Goal: Transaction & Acquisition: Register for event/course

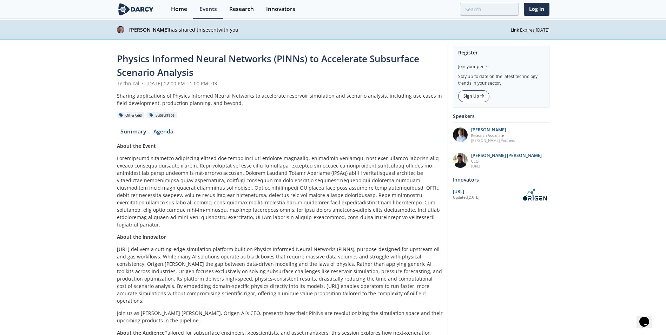
click at [477, 95] on link "Sign Up" at bounding box center [473, 96] width 31 height 12
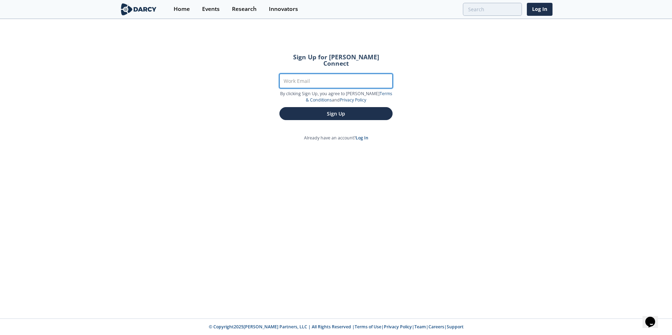
click at [324, 78] on input "Work Email" at bounding box center [335, 81] width 113 height 14
type input "[EMAIL_ADDRESS][DOMAIN_NAME]"
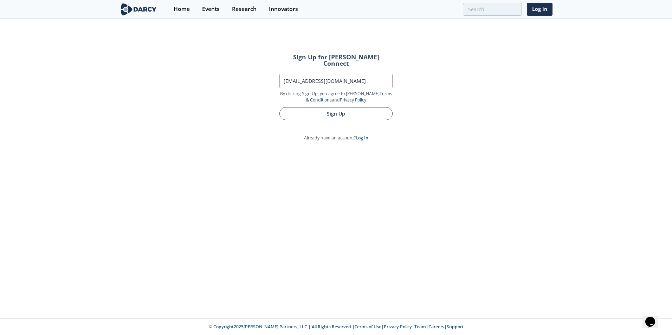
click at [337, 109] on button "Sign Up" at bounding box center [335, 113] width 113 height 13
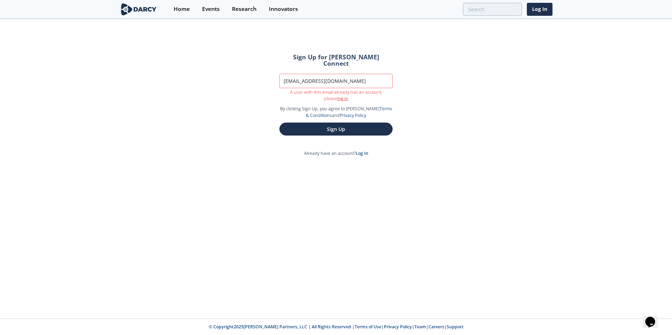
click at [337, 96] on link "log in" at bounding box center [342, 99] width 11 height 6
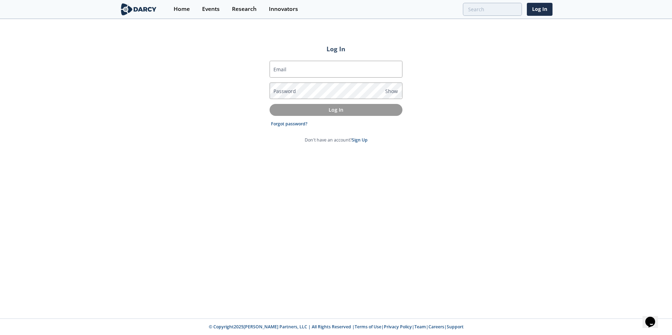
type input "[EMAIL_ADDRESS][DOMAIN_NAME]"
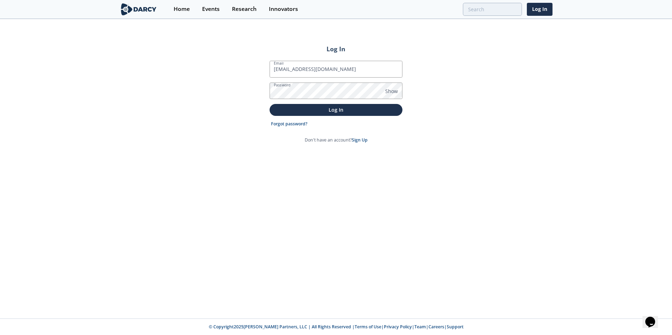
click at [223, 165] on div "Log In Email [EMAIL_ADDRESS][DOMAIN_NAME] Password Show Log In Forgot password?…" at bounding box center [336, 169] width 672 height 299
click at [334, 109] on p "Log In" at bounding box center [335, 109] width 123 height 7
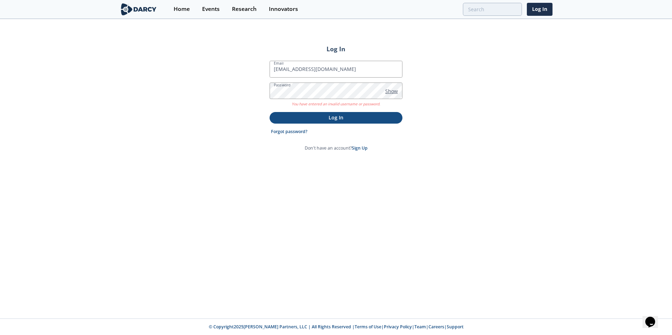
click at [393, 93] on span "Show" at bounding box center [391, 90] width 13 height 7
click at [325, 119] on p "Log In" at bounding box center [335, 117] width 123 height 7
click at [287, 129] on link "Forgot password?" at bounding box center [289, 132] width 37 height 6
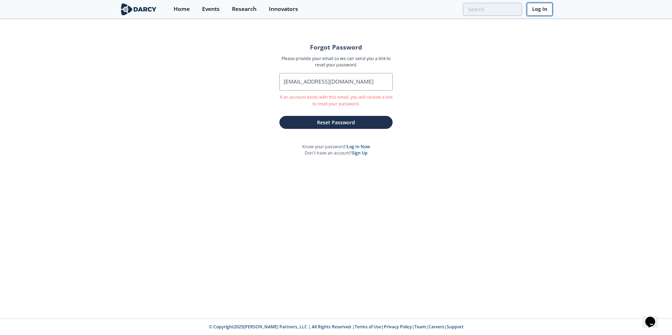
click at [540, 7] on link "Log In" at bounding box center [540, 9] width 26 height 13
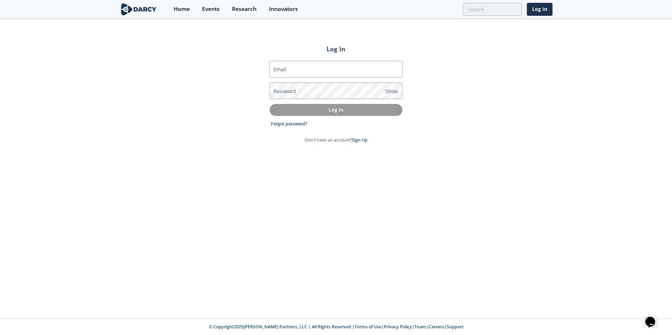
type input "[EMAIL_ADDRESS][DOMAIN_NAME]"
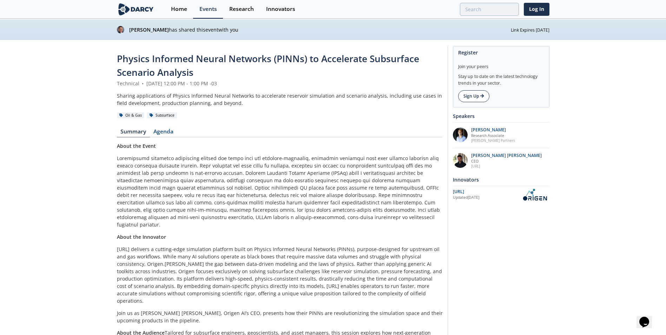
click at [473, 97] on link "Sign Up" at bounding box center [473, 96] width 31 height 12
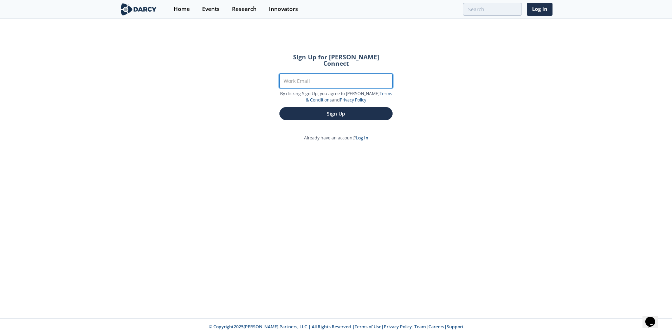
click at [316, 77] on input "Work Email" at bounding box center [335, 81] width 113 height 14
type input "jgildardo@pluspetrol.net"
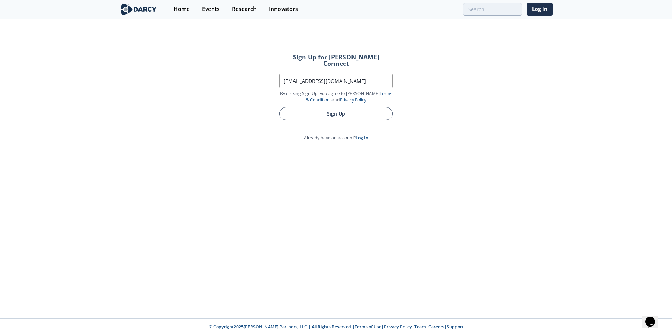
click at [310, 106] on form "Sign Up for Darcy Connect Work Email jgildardo@pluspetrol.net By clicking Sign …" at bounding box center [335, 87] width 133 height 86
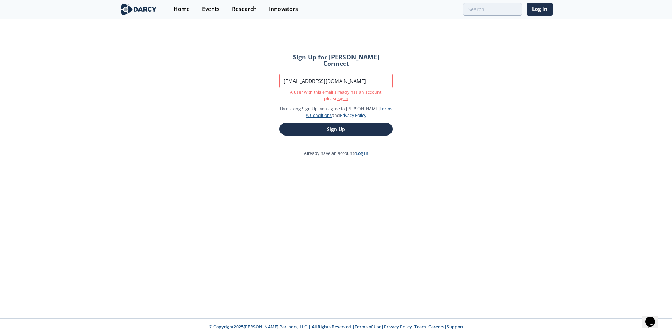
click at [310, 106] on link "Terms & Conditions" at bounding box center [349, 112] width 86 height 12
click at [337, 96] on link "log in" at bounding box center [342, 99] width 11 height 6
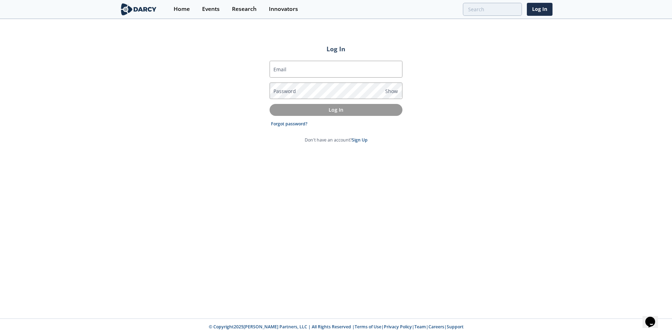
type input "jgildardo@pluspetrol.net"
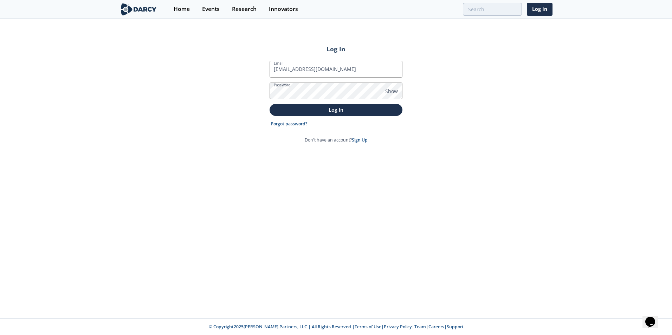
drag, startPoint x: 488, startPoint y: 94, endPoint x: 483, endPoint y: 95, distance: 5.3
click at [487, 94] on div "Log In Email jgildardo@pluspetrol.net Password Show Log In Forgot password? Don…" at bounding box center [336, 169] width 672 height 299
click at [390, 93] on span "Show" at bounding box center [391, 90] width 13 height 7
click at [343, 111] on p "Log In" at bounding box center [335, 109] width 123 height 7
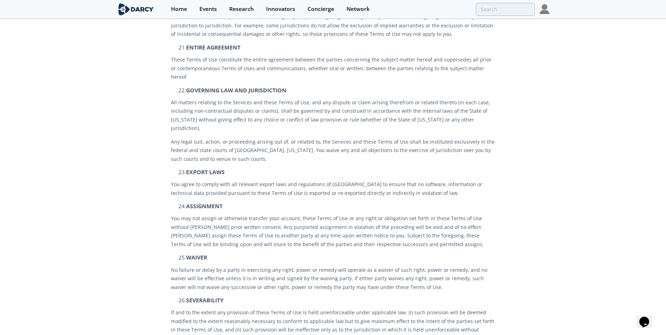
scroll to position [1995, 0]
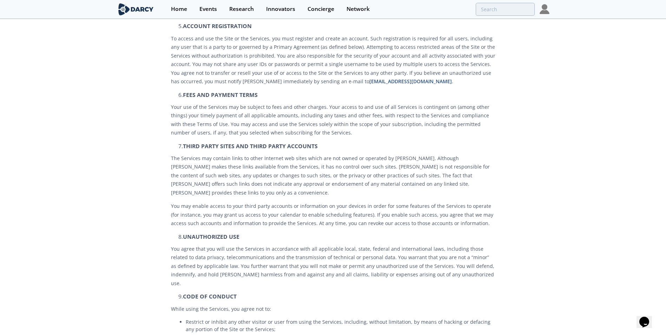
scroll to position [0, 0]
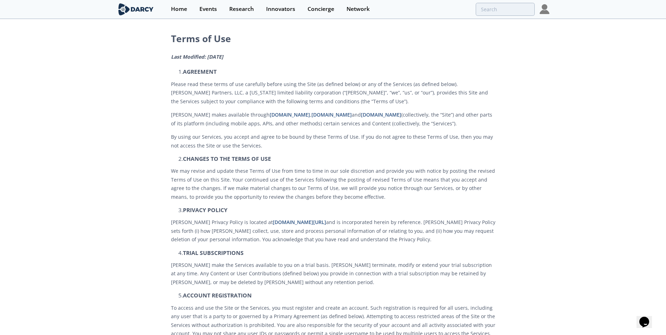
click at [544, 13] on img at bounding box center [545, 9] width 10 height 10
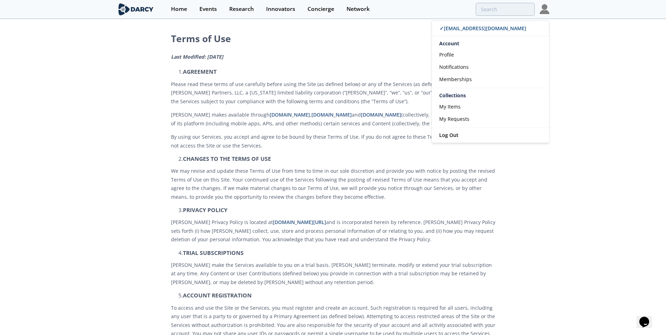
drag, startPoint x: 597, startPoint y: 127, endPoint x: 609, endPoint y: 84, distance: 44.8
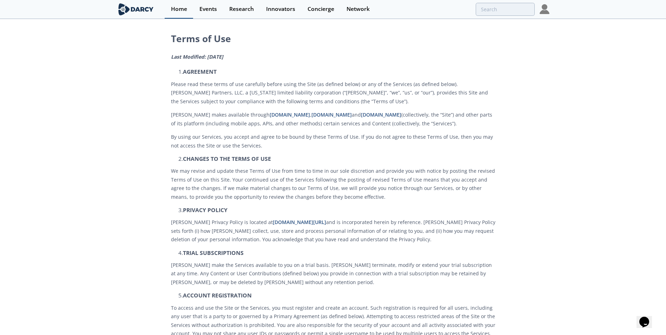
click at [182, 8] on div "Home" at bounding box center [179, 9] width 16 height 6
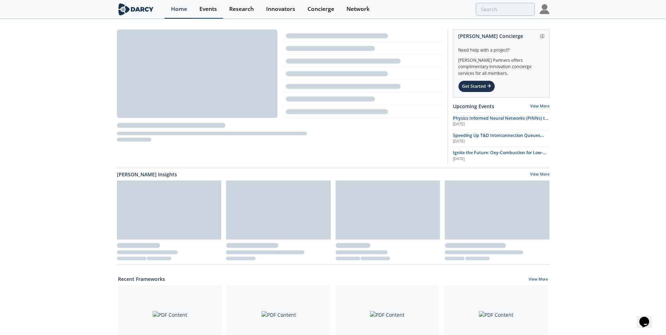
click at [210, 8] on div "Events" at bounding box center [209, 9] width 18 height 6
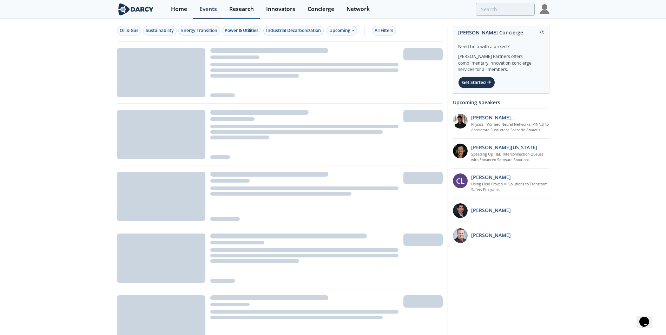
drag, startPoint x: 237, startPoint y: 7, endPoint x: 242, endPoint y: 7, distance: 4.9
click at [237, 7] on div "Research" at bounding box center [241, 9] width 25 height 6
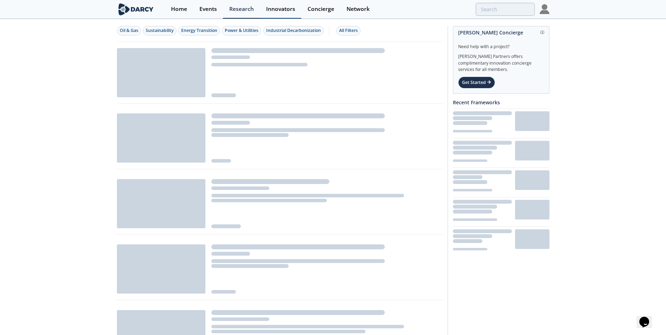
click at [269, 8] on div "Innovators" at bounding box center [280, 9] width 29 height 6
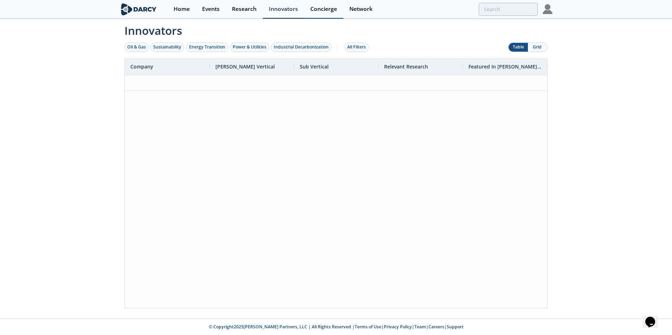
click at [312, 9] on div "Concierge" at bounding box center [323, 9] width 27 height 6
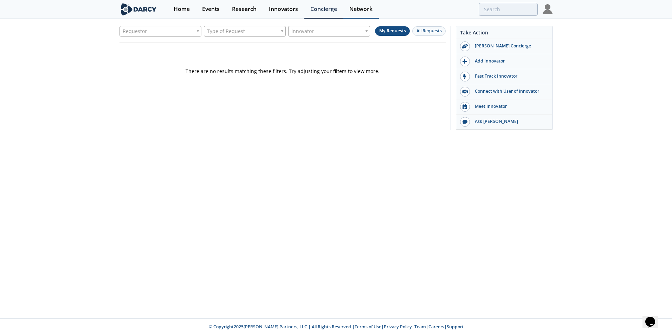
click at [355, 10] on div "Network" at bounding box center [360, 9] width 23 height 6
